Goal: Information Seeking & Learning: Learn about a topic

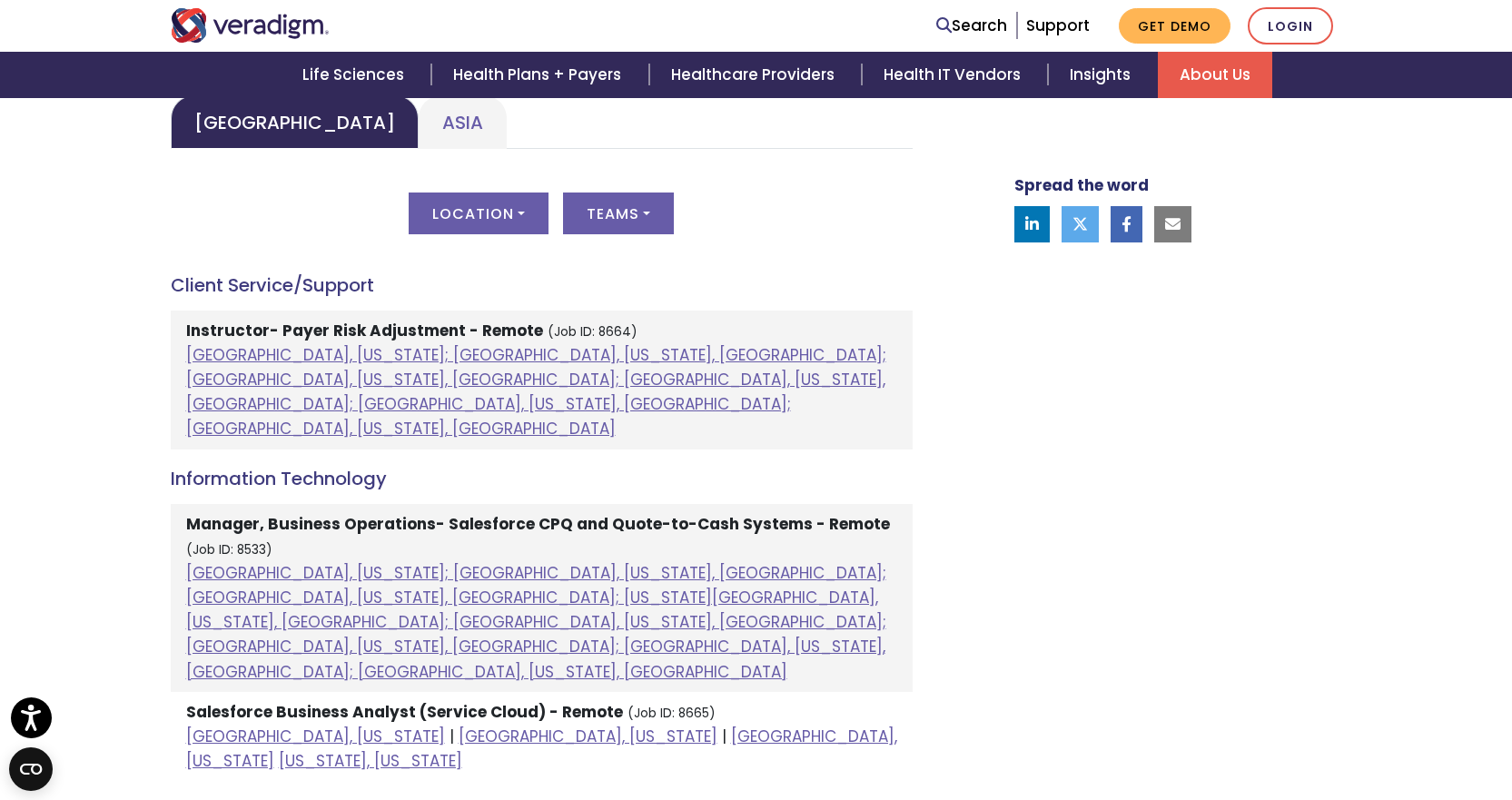
scroll to position [818, 0]
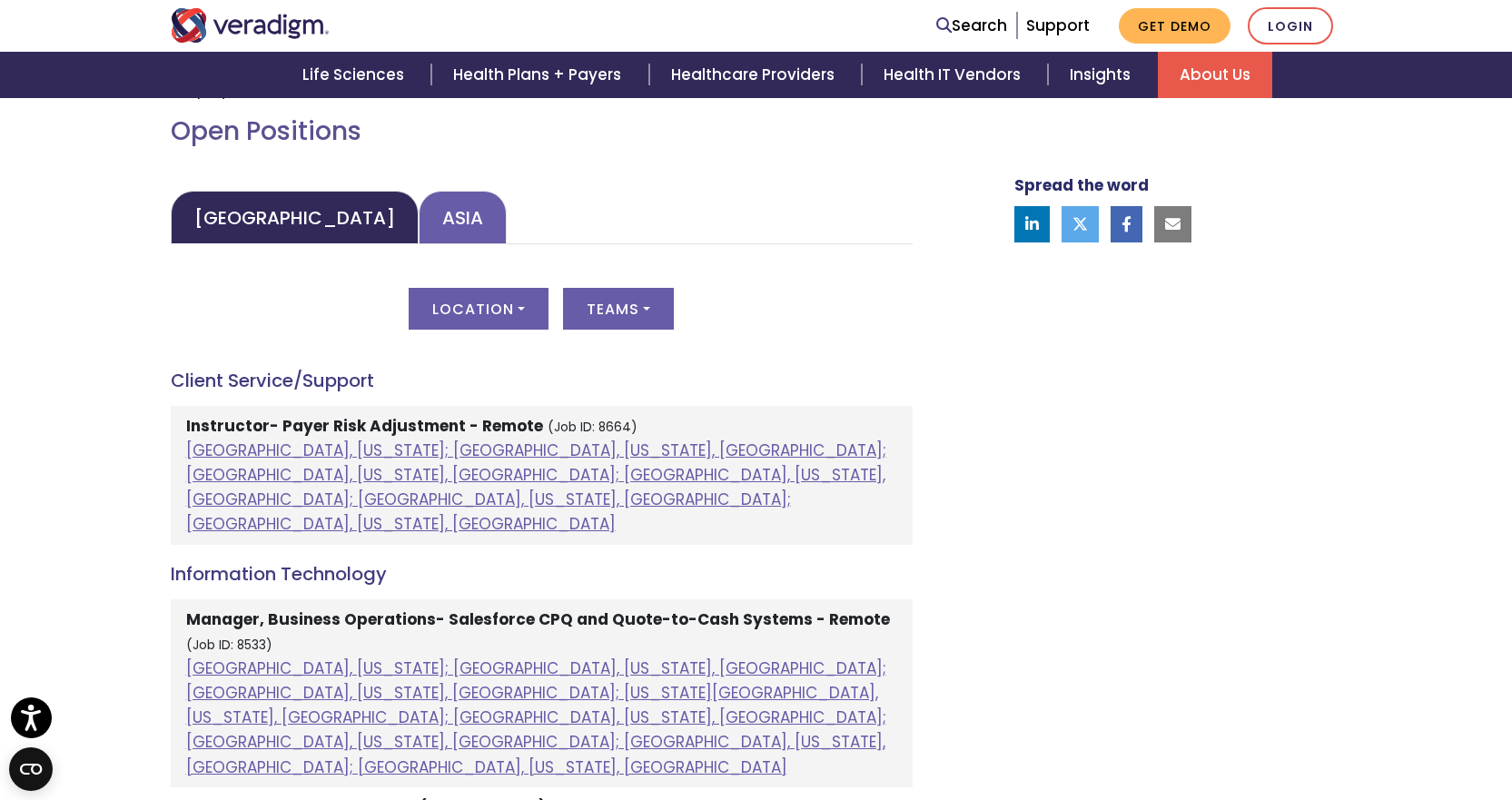
click at [419, 217] on link "Asia" at bounding box center [463, 217] width 88 height 53
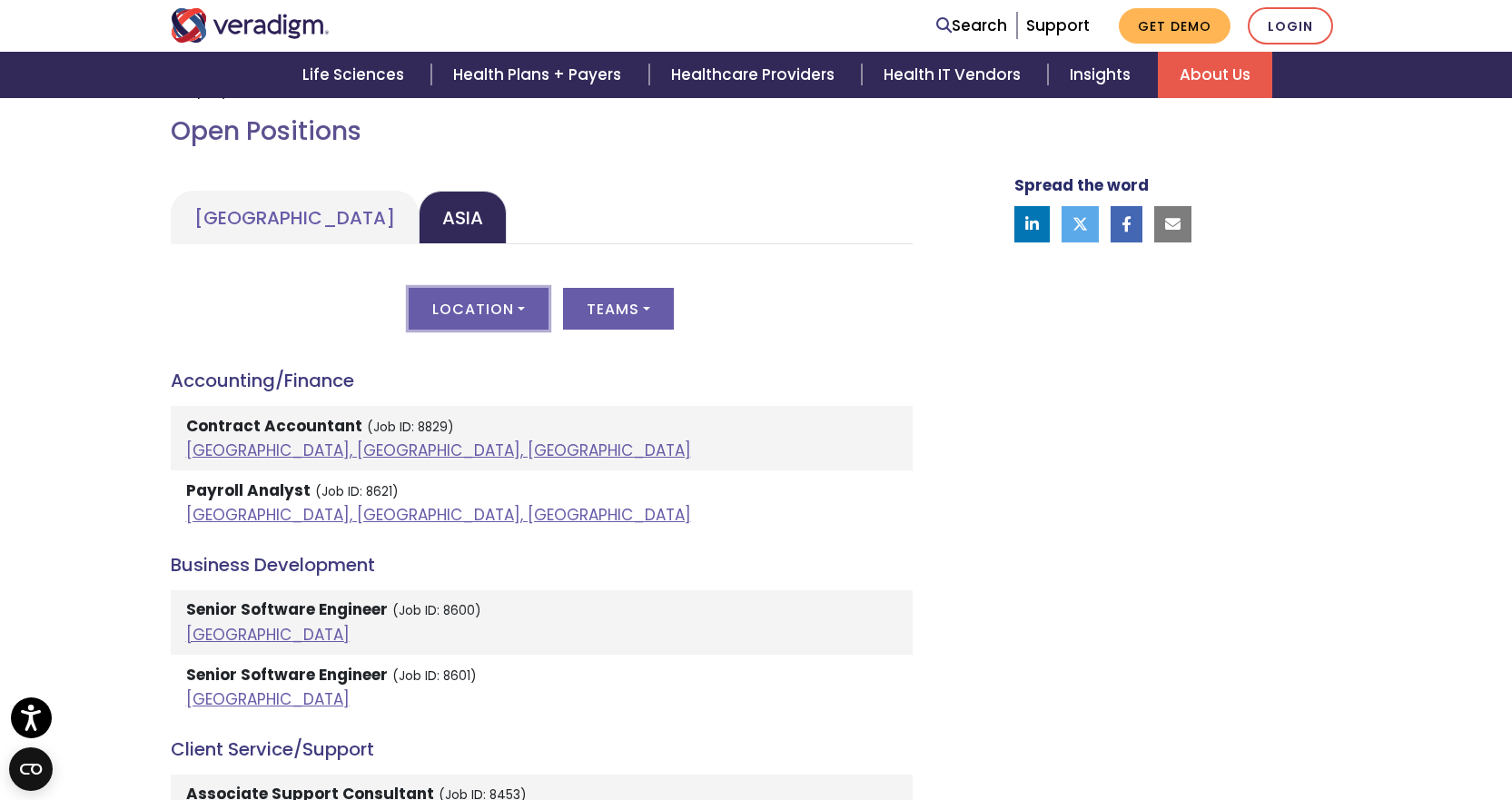
click at [438, 311] on button "Location" at bounding box center [478, 309] width 140 height 42
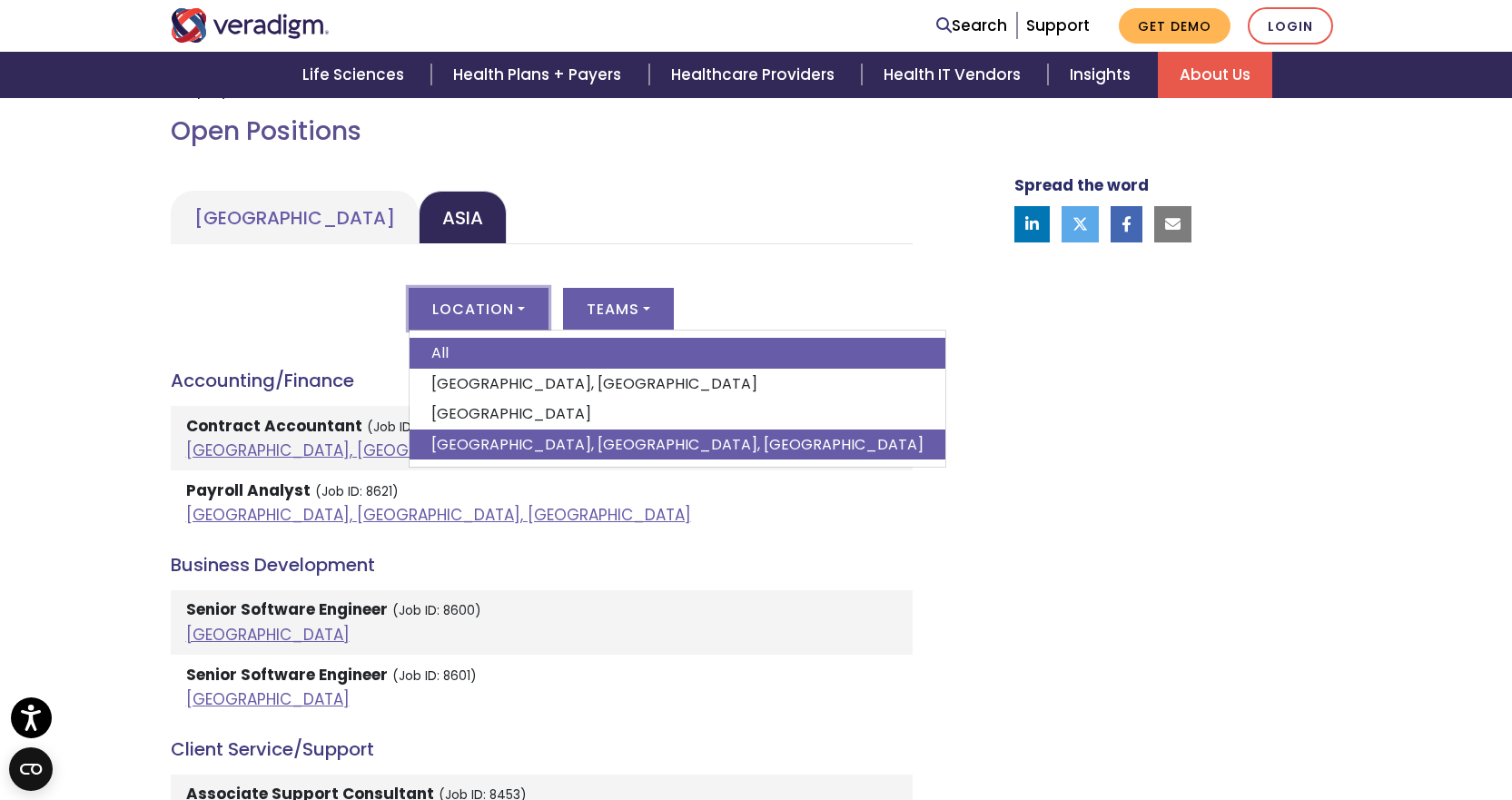
click at [445, 432] on link "[GEOGRAPHIC_DATA], [GEOGRAPHIC_DATA], [GEOGRAPHIC_DATA]" at bounding box center [678, 445] width 536 height 31
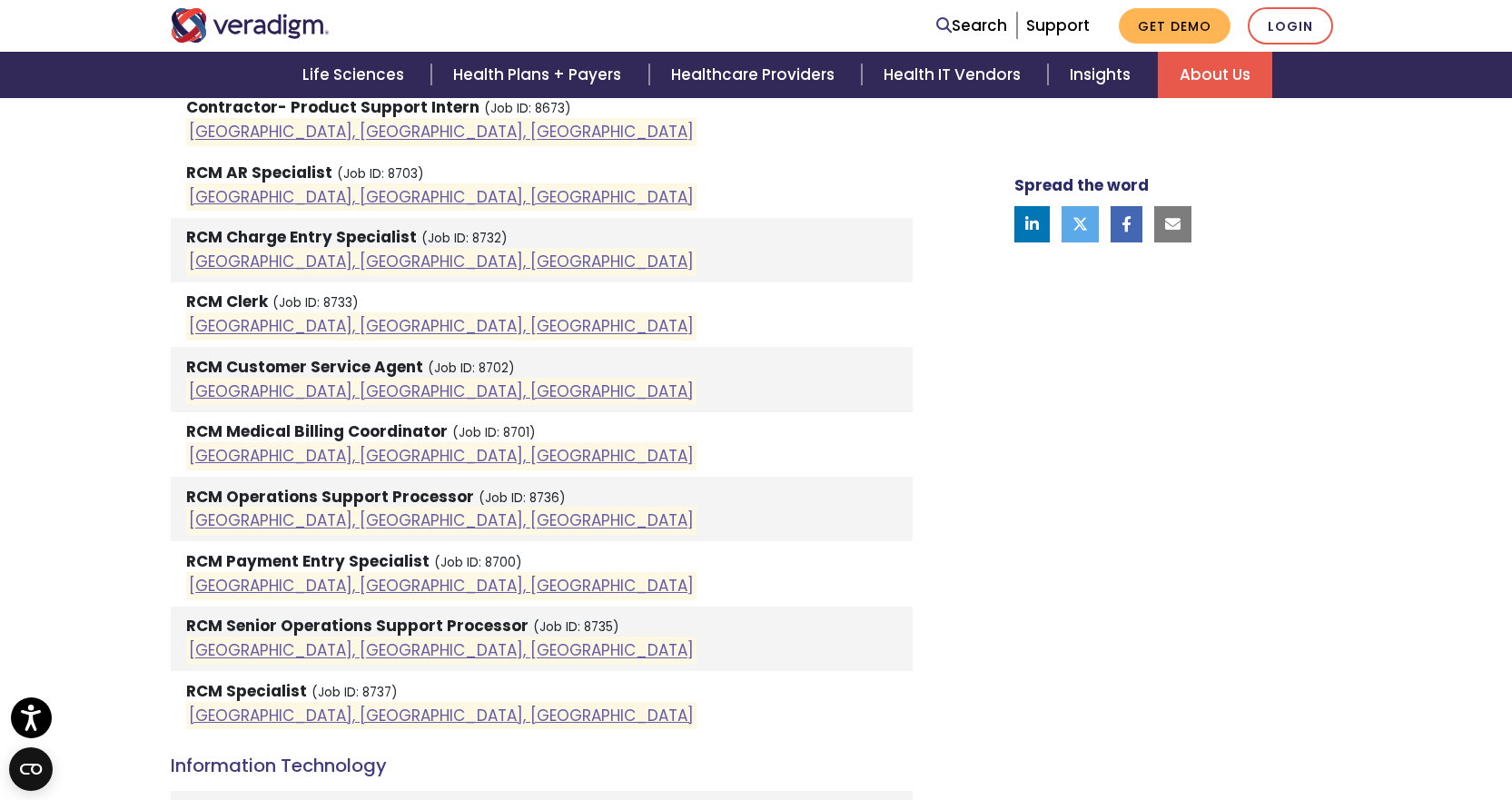
scroll to position [1363, 0]
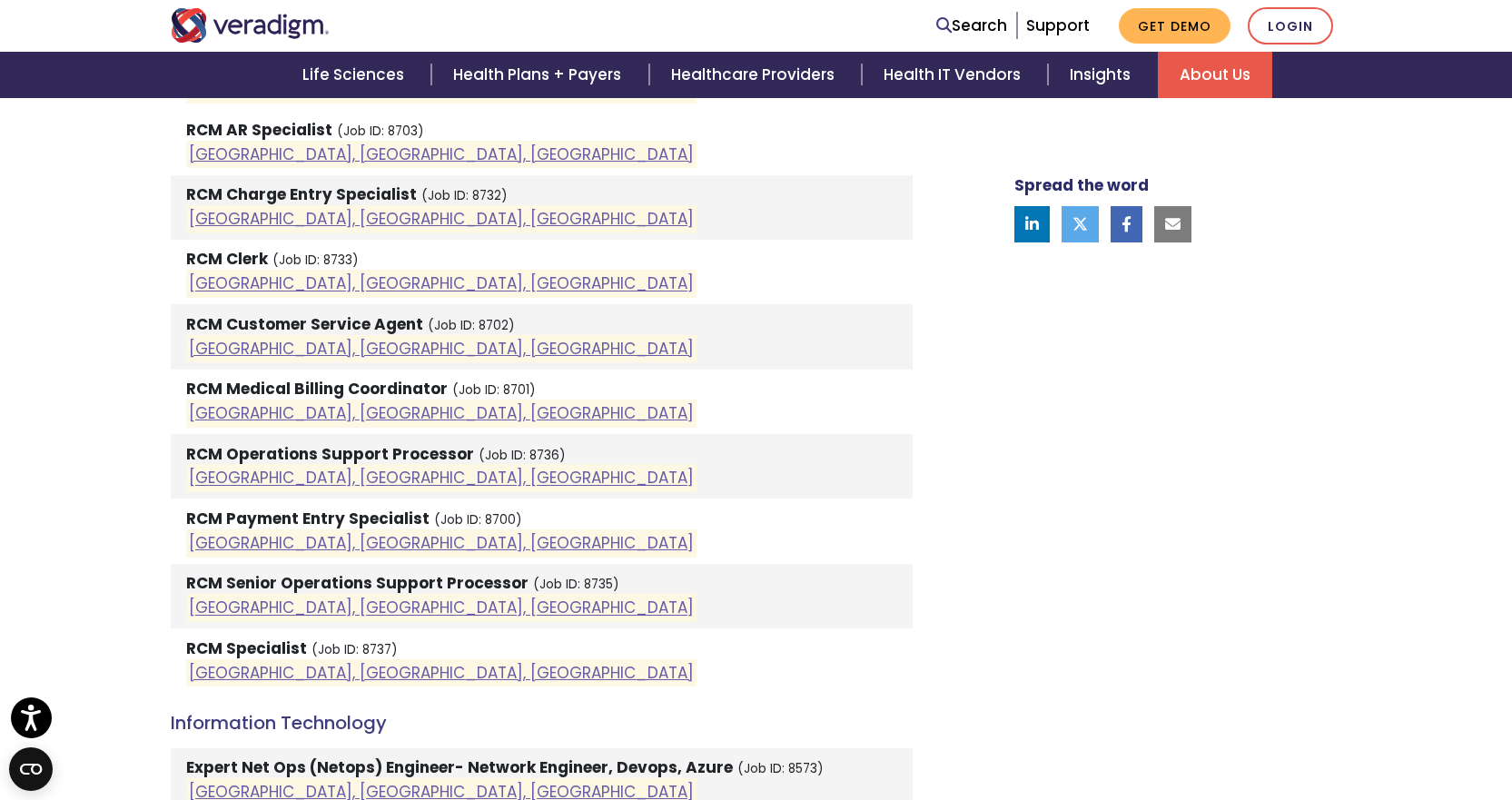
click at [101, 456] on div "Welcome to Veradigm Transform healthcare and enable smarter care for millions o…" at bounding box center [756, 312] width 1512 height 2188
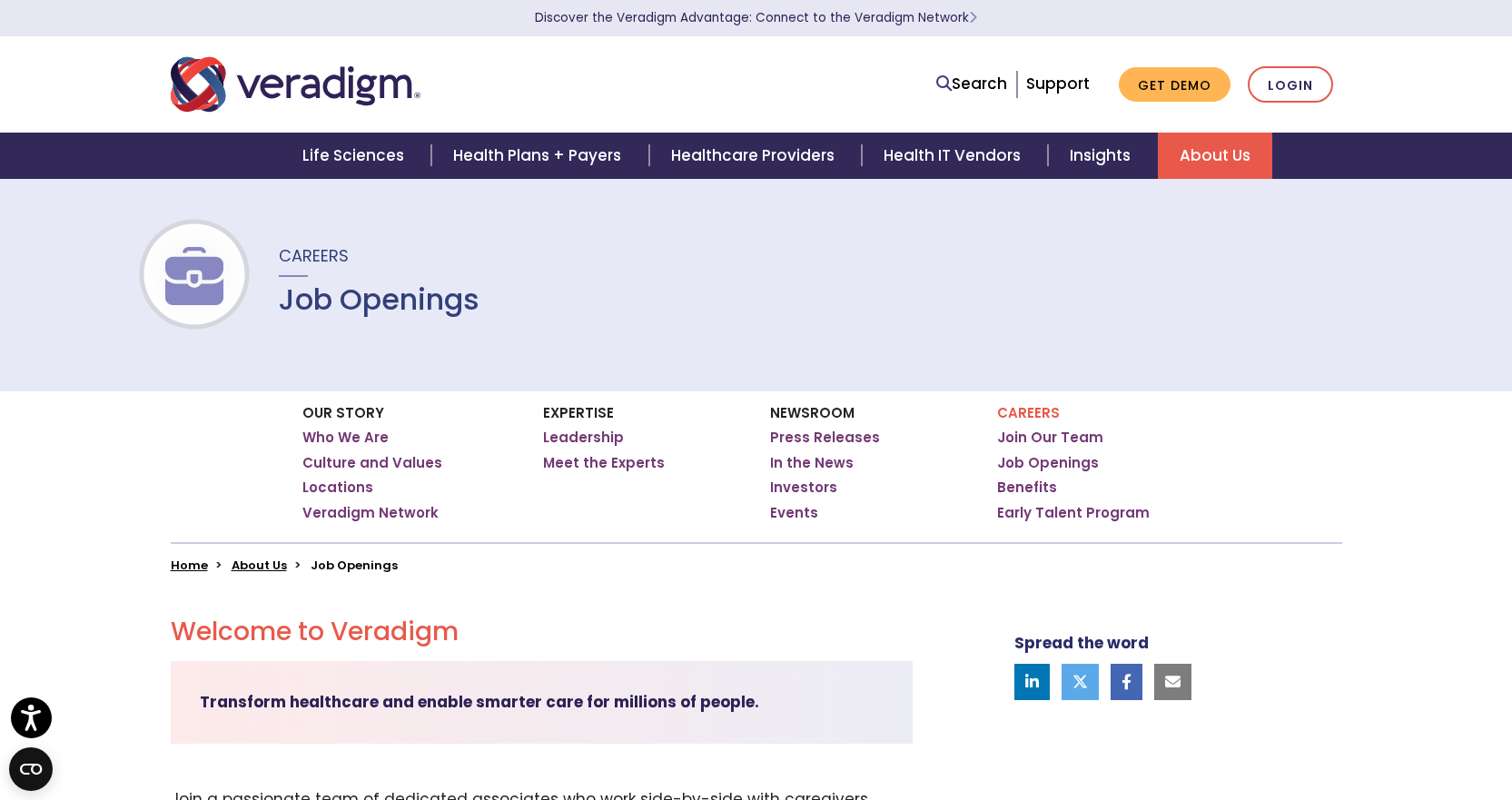
scroll to position [0, 0]
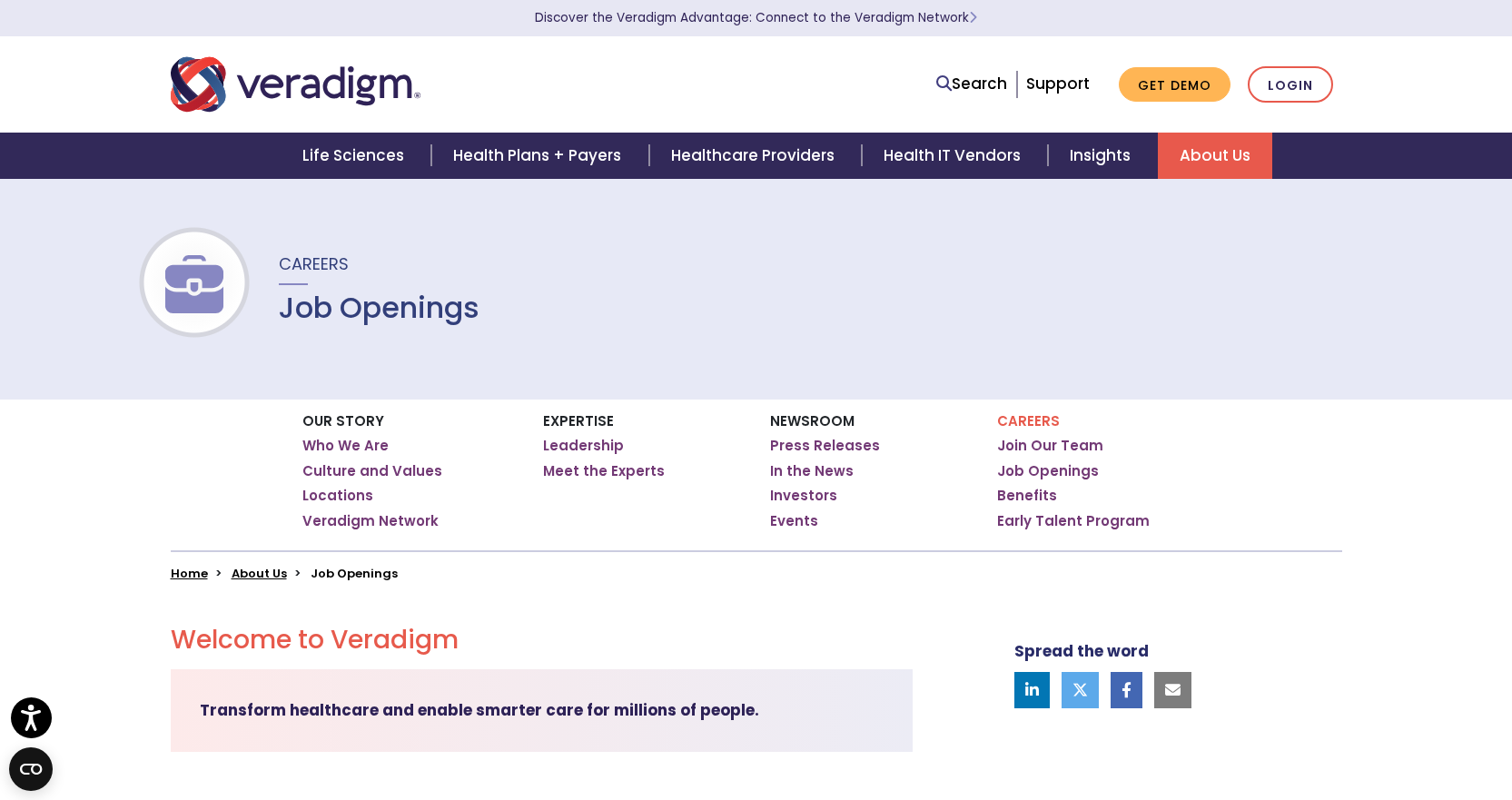
click at [94, 519] on div "Our Story Who We Are Culture and Values Locations Veradigm Network Expertise Ho…" at bounding box center [756, 491] width 1512 height 182
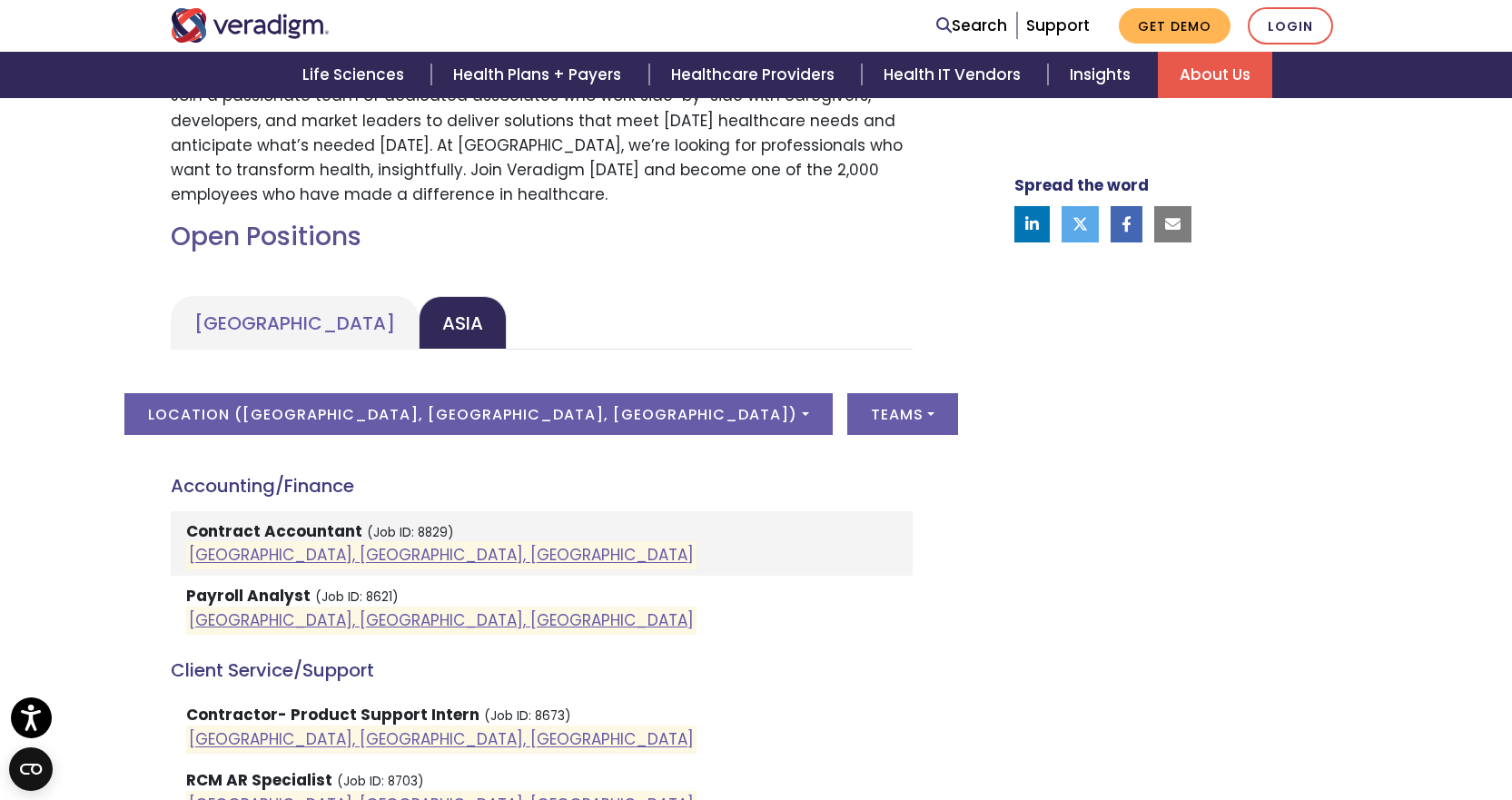
scroll to position [818, 0]
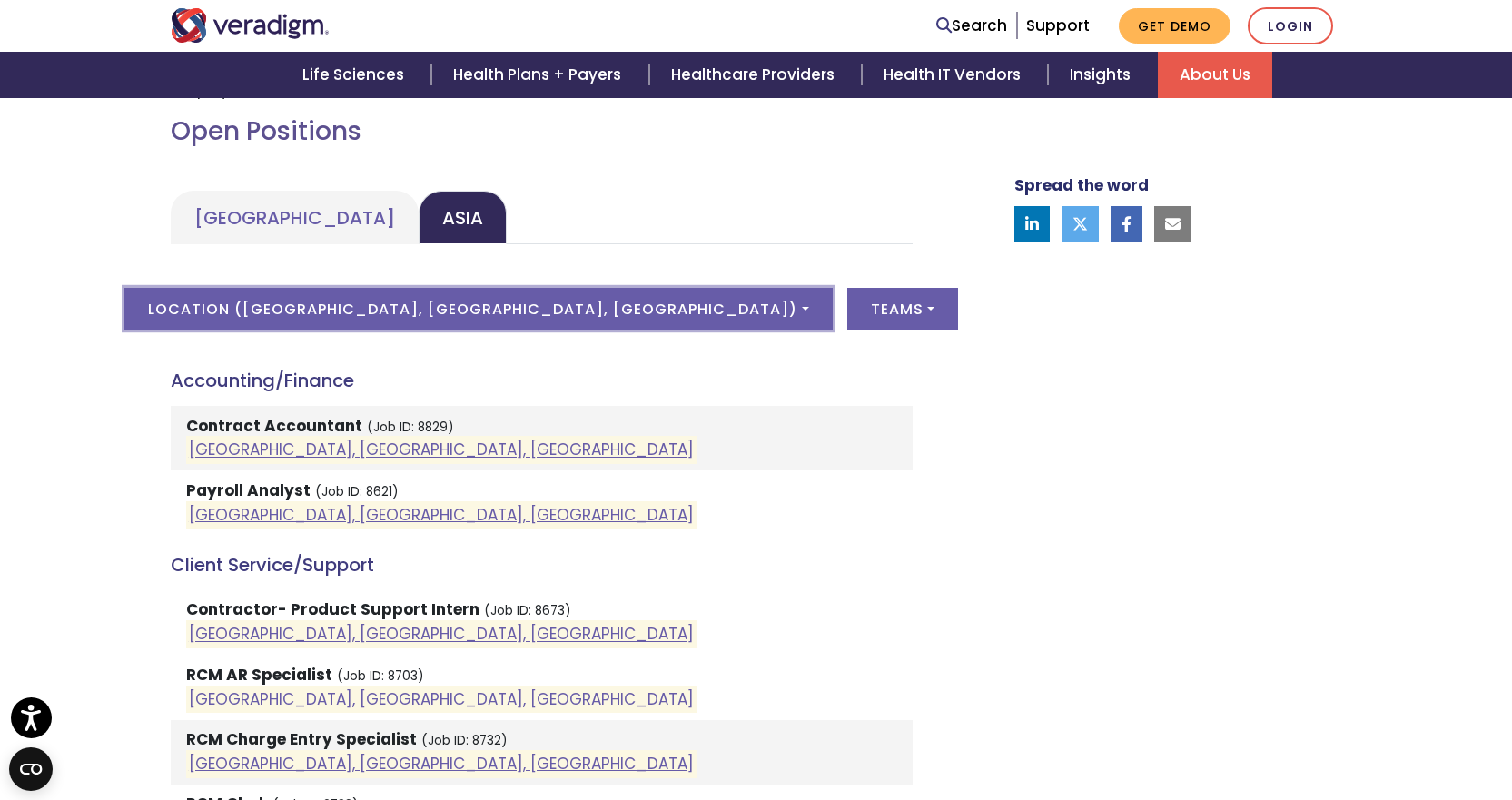
click at [368, 311] on button "Location ( [GEOGRAPHIC_DATA], [GEOGRAPHIC_DATA], [GEOGRAPHIC_DATA] )" at bounding box center [478, 309] width 708 height 42
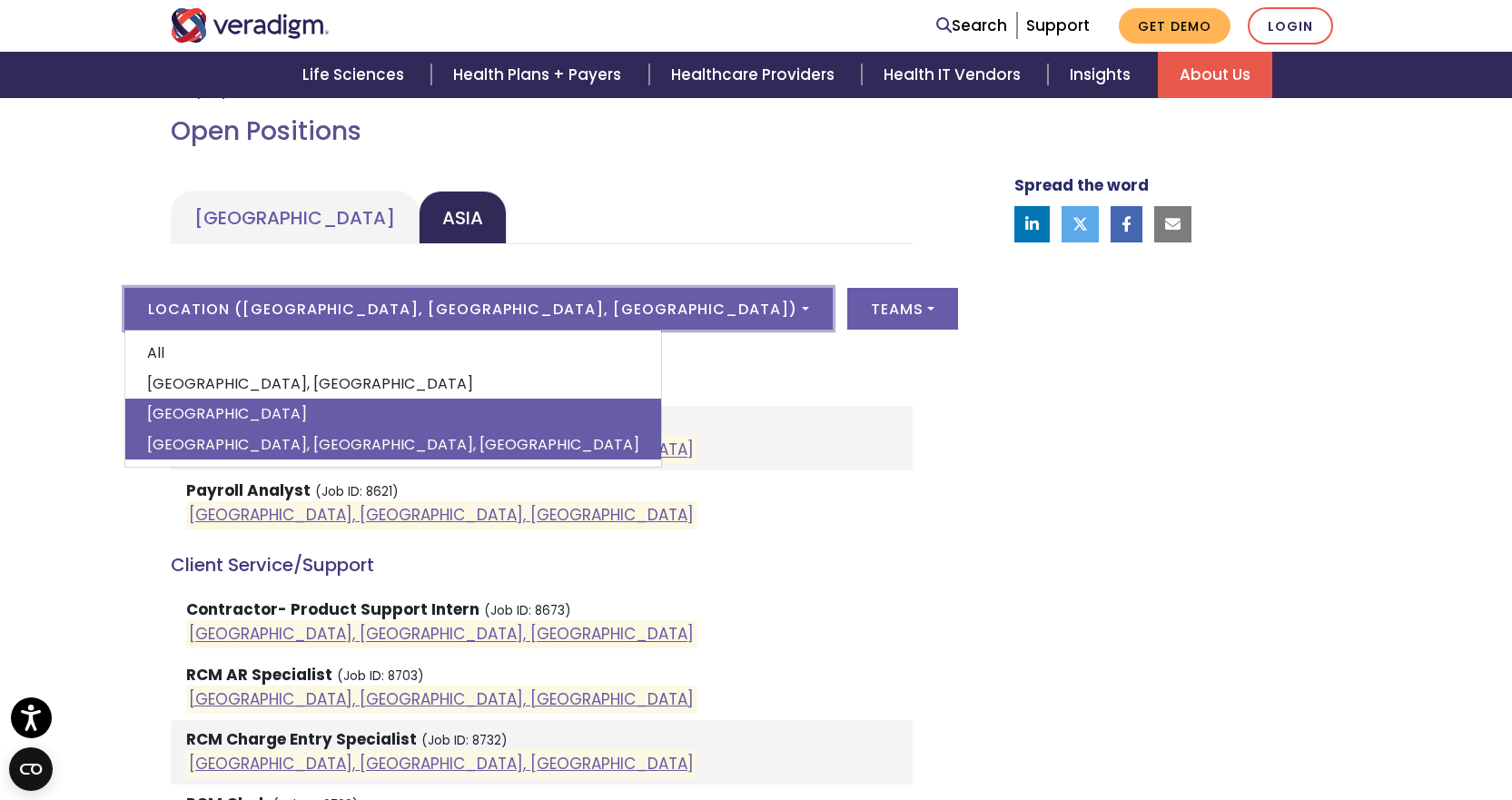
click at [335, 415] on link "[GEOGRAPHIC_DATA]" at bounding box center [394, 414] width 536 height 31
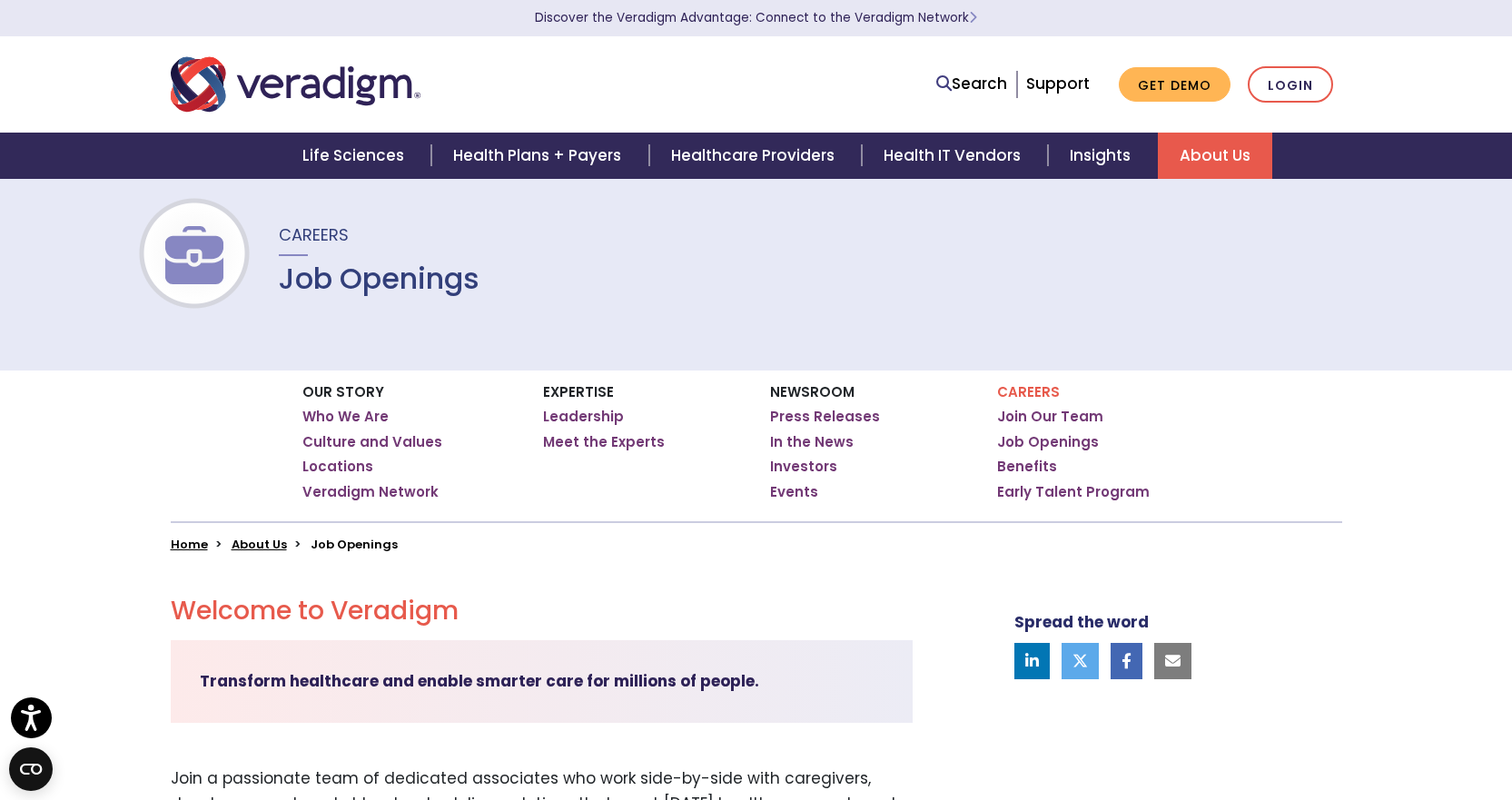
scroll to position [0, 0]
